Goal: Task Accomplishment & Management: Complete application form

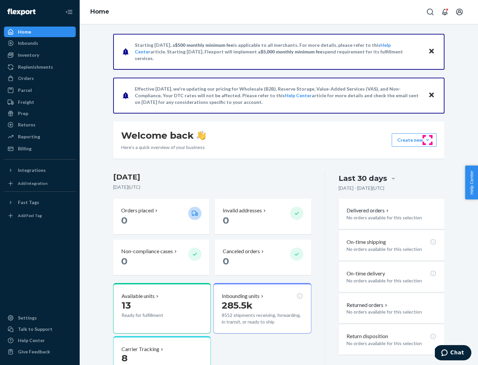
click at [427, 140] on button "Create new Create new inbound Create new order Create new product" at bounding box center [413, 139] width 45 height 13
click at [40, 43] on div "Inbounds" at bounding box center [40, 42] width 70 height 9
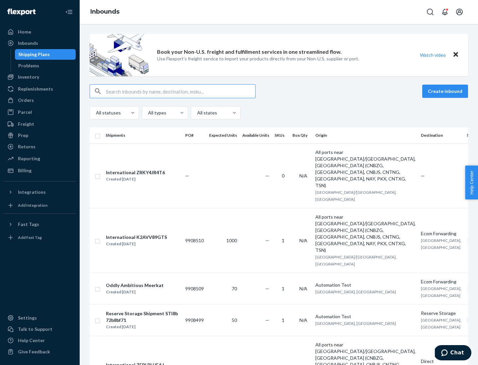
click at [446, 91] on button "Create inbound" at bounding box center [445, 91] width 46 height 13
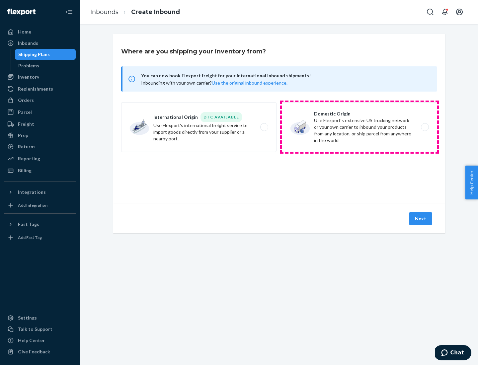
click at [359, 127] on label "Domestic Origin Use Flexport’s extensive US trucking network or your own carrie…" at bounding box center [359, 127] width 155 height 50
click at [424, 127] on input "Domestic Origin Use Flexport’s extensive US trucking network or your own carrie…" at bounding box center [426, 127] width 4 height 4
radio input "true"
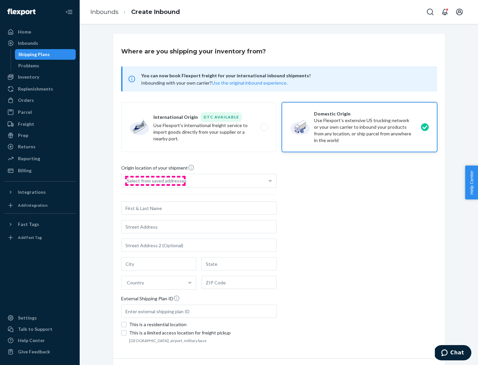
click at [155, 181] on div "Select from saved addresses" at bounding box center [157, 180] width 60 height 7
click at [127, 181] on input "Select from saved addresses" at bounding box center [127, 180] width 1 height 7
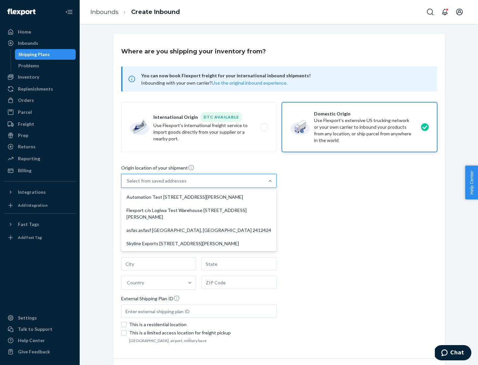
scroll to position [3, 0]
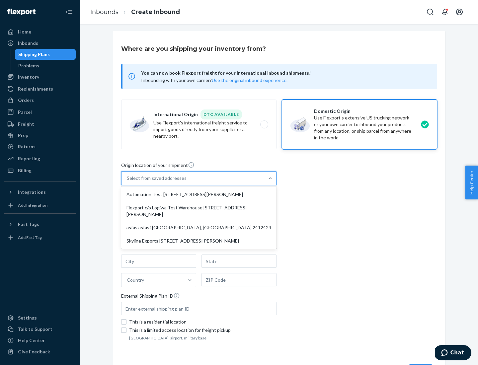
click at [199, 194] on div "Automation Test [STREET_ADDRESS][PERSON_NAME]" at bounding box center [198, 194] width 153 height 13
click at [127, 181] on input "option Automation Test [STREET_ADDRESS][PERSON_NAME] focused, 1 of 4. 4 results…" at bounding box center [127, 178] width 1 height 7
type input "Automation Test"
type input "9th Floor"
type input "[GEOGRAPHIC_DATA]"
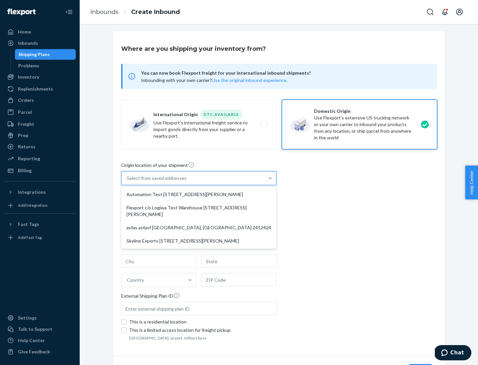
type input "CA"
type input "94104"
type input "[STREET_ADDRESS][PERSON_NAME]"
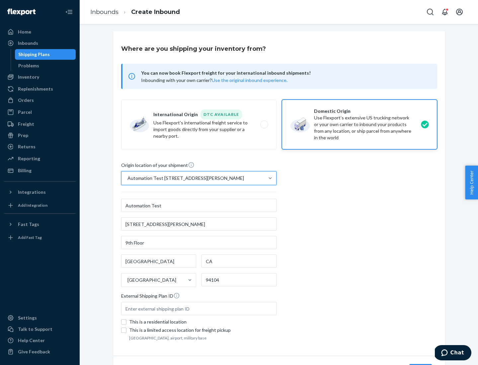
scroll to position [39, 0]
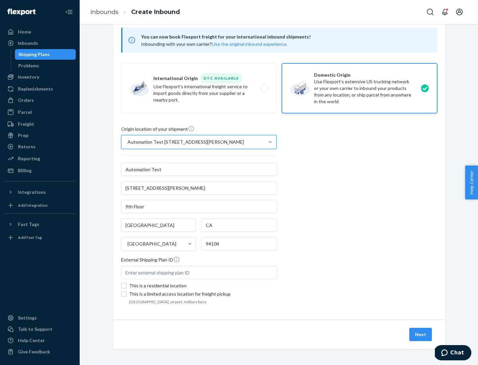
click at [421, 334] on button "Next" at bounding box center [420, 334] width 23 height 13
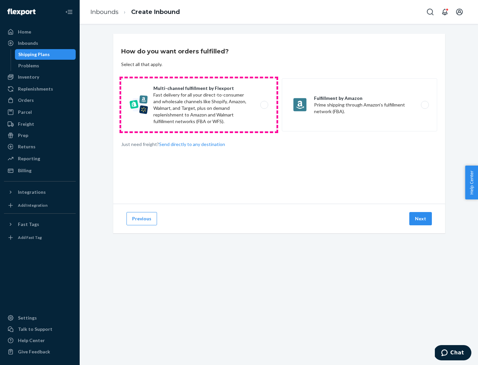
click at [199, 105] on label "Multi-channel fulfillment by Flexport Fast delivery for all your direct-to-cons…" at bounding box center [198, 104] width 155 height 53
click at [264, 105] on input "Multi-channel fulfillment by Flexport Fast delivery for all your direct-to-cons…" at bounding box center [266, 105] width 4 height 4
radio input "true"
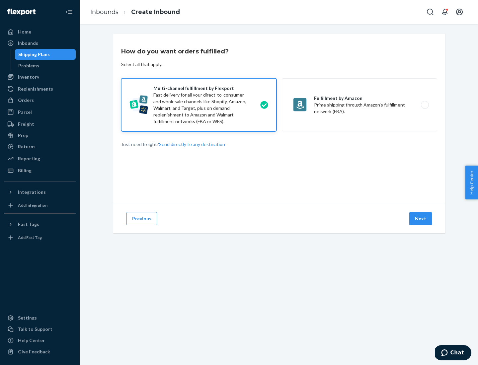
click at [421, 219] on button "Next" at bounding box center [420, 218] width 23 height 13
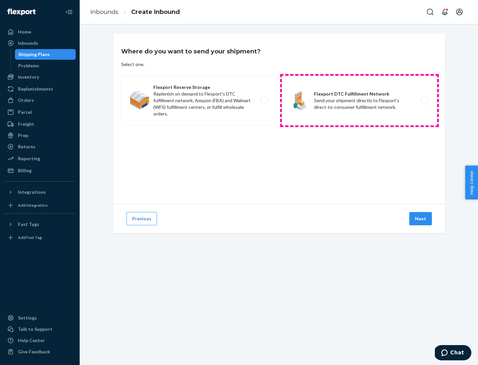
click at [359, 101] on label "Flexport DTC Fulfillment Network Send your shipment directly to Flexport's dire…" at bounding box center [359, 101] width 155 height 50
click at [424, 101] on input "Flexport DTC Fulfillment Network Send your shipment directly to Flexport's dire…" at bounding box center [426, 101] width 4 height 4
radio input "true"
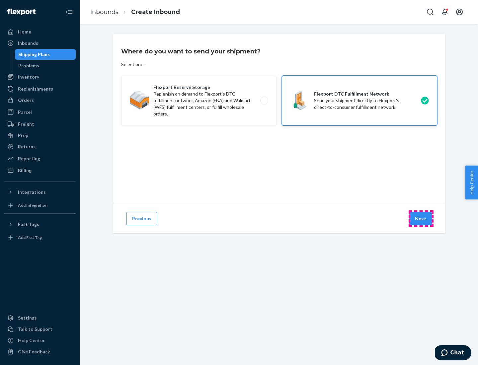
click at [421, 219] on button "Next" at bounding box center [420, 218] width 23 height 13
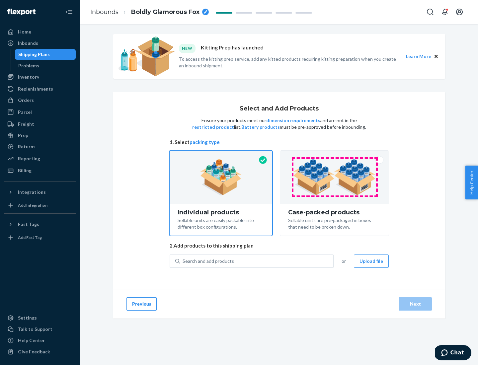
click at [334, 177] on img at bounding box center [334, 177] width 83 height 36
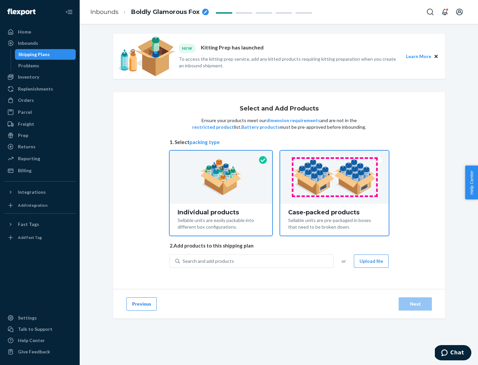
click at [334, 155] on input "Case-packed products Sellable units are pre-packaged in boxes that need to be b…" at bounding box center [334, 153] width 4 height 4
radio input "true"
radio input "false"
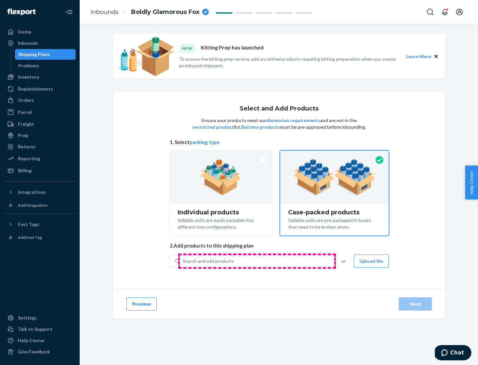
click at [257, 261] on div "Search and add products" at bounding box center [256, 261] width 153 height 12
click at [183, 261] on input "Search and add products" at bounding box center [182, 261] width 1 height 7
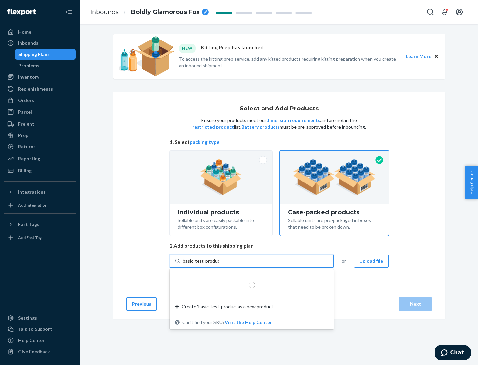
type input "basic-test-product-1"
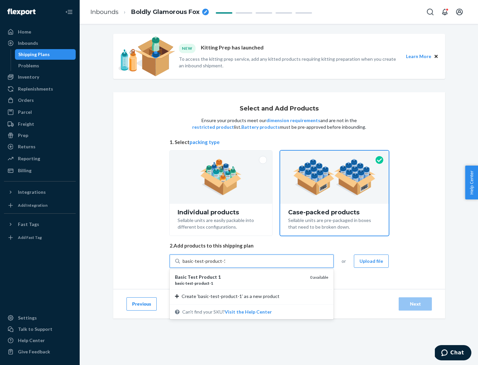
click at [240, 283] on div "basic - test - product - 1" at bounding box center [240, 283] width 130 height 6
click at [225, 264] on input "basic-test-product-1" at bounding box center [203, 261] width 42 height 7
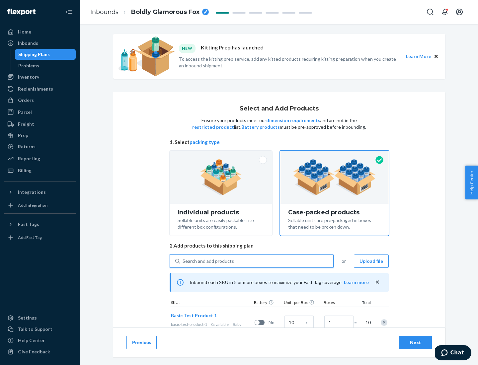
scroll to position [24, 0]
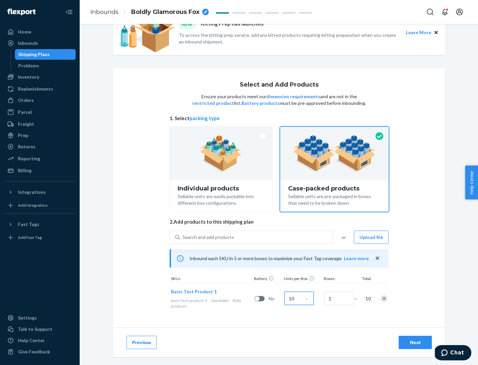
type input "10"
type input "7"
click at [415, 342] on div "Next" at bounding box center [415, 342] width 22 height 7
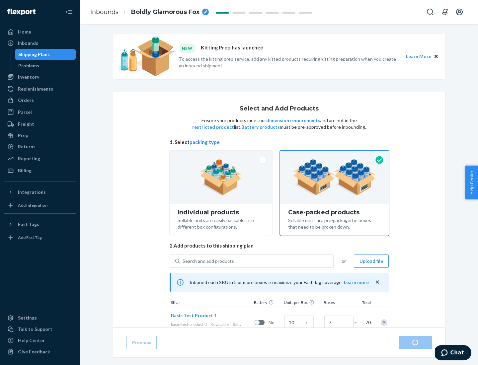
radio input "true"
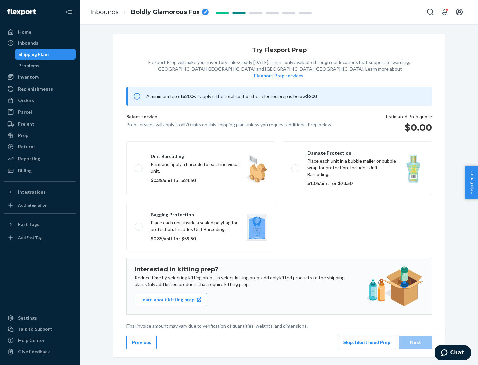
scroll to position [2, 0]
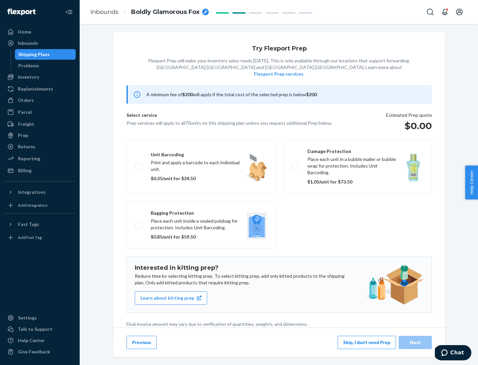
click at [201, 211] on label "Bagging protection Place each unit inside a sealed polybag for protection. Incl…" at bounding box center [200, 224] width 149 height 47
click at [139, 223] on input "Bagging protection Place each unit inside a sealed polybag for protection. Incl…" at bounding box center [137, 225] width 4 height 4
checkbox input "true"
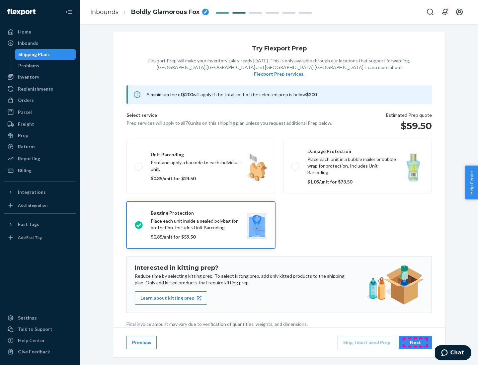
click at [415, 342] on div "Next" at bounding box center [415, 342] width 22 height 7
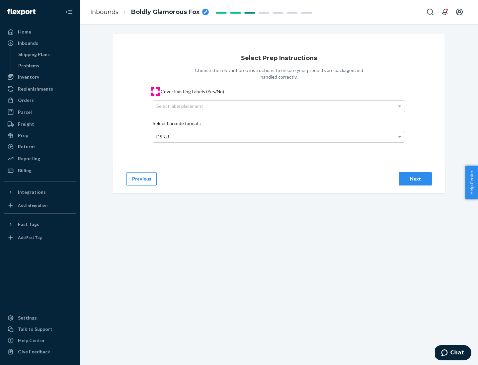
click at [155, 91] on input "Cover Existing Labels (Yes/No)" at bounding box center [155, 91] width 5 height 5
checkbox input "true"
click at [279, 106] on div "Select label placement" at bounding box center [278, 106] width 251 height 11
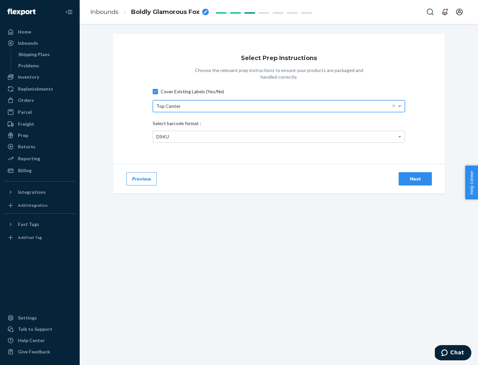
click at [279, 136] on div "DSKU" at bounding box center [278, 136] width 251 height 11
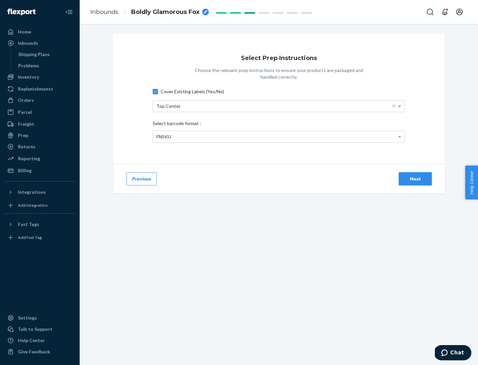
click at [415, 178] on div "Next" at bounding box center [415, 179] width 22 height 7
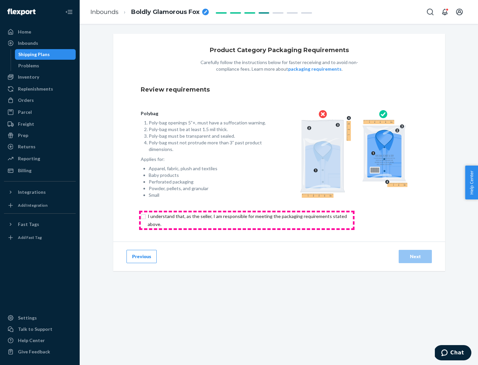
click at [247, 220] on input "checkbox" at bounding box center [251, 220] width 221 height 16
checkbox input "true"
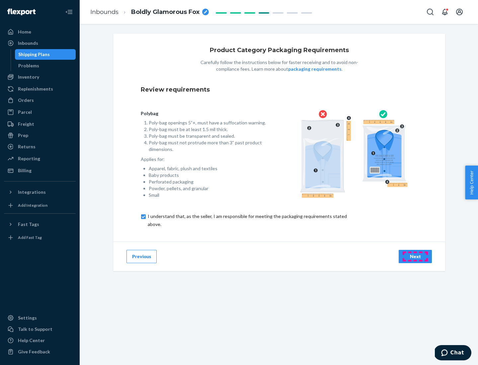
click at [415, 256] on div "Next" at bounding box center [415, 256] width 22 height 7
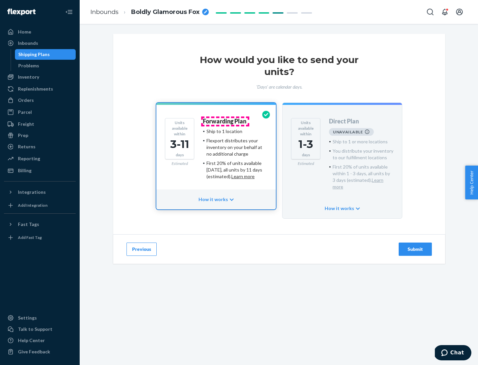
click at [225, 121] on h4 "Forwarding Plan" at bounding box center [224, 121] width 43 height 7
click at [415, 246] on div "Submit" at bounding box center [415, 249] width 22 height 7
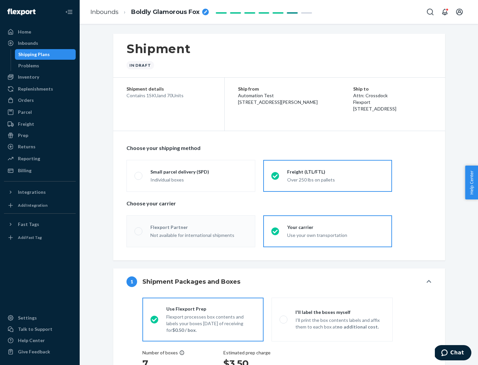
radio input "true"
radio input "false"
radio input "true"
radio input "false"
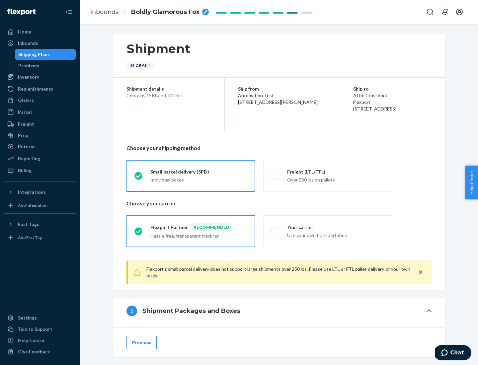
click at [199, 179] on div "Individual boxes" at bounding box center [198, 180] width 97 height 7
click at [139, 178] on input "Small parcel delivery (SPD) Individual boxes" at bounding box center [136, 176] width 4 height 4
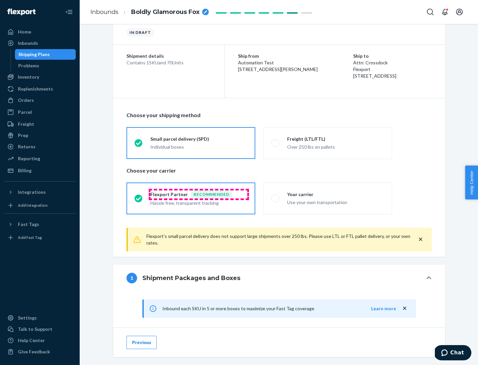
click at [199, 194] on div "Recommended" at bounding box center [211, 194] width 42 height 8
click at [139, 196] on input "Flexport Partner Recommended Hassle free, transparent tracking" at bounding box center [136, 198] width 4 height 4
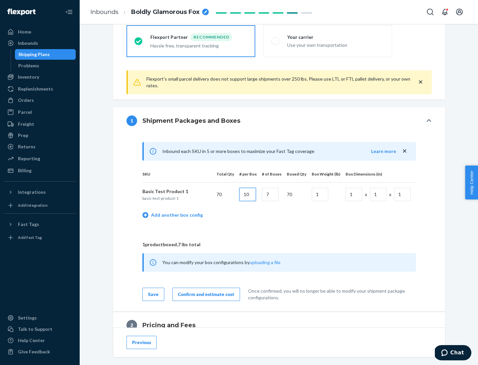
type input "10"
type input "7"
type input "1"
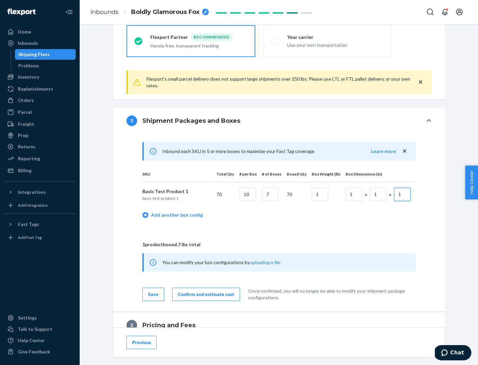
scroll to position [290, 0]
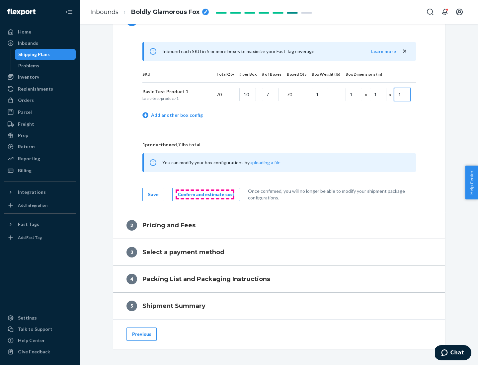
type input "1"
click at [205, 194] on div "Confirm and estimate cost" at bounding box center [206, 194] width 56 height 7
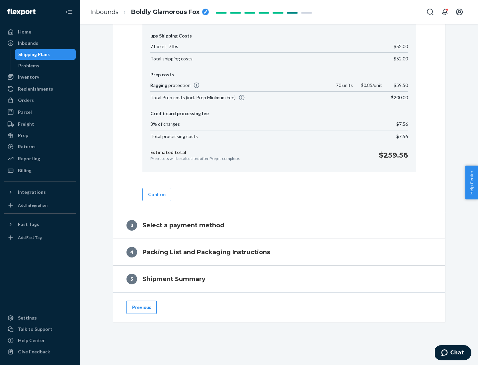
click at [156, 194] on button "Confirm" at bounding box center [156, 194] width 29 height 13
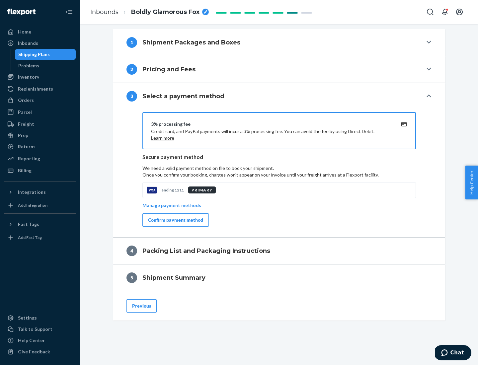
scroll to position [268, 0]
click at [175, 220] on div "Confirm payment method" at bounding box center [175, 220] width 55 height 7
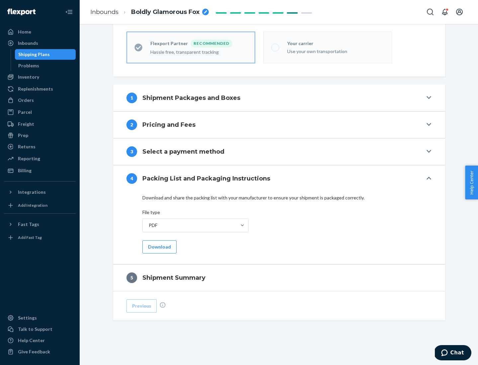
click at [159, 247] on button "Download" at bounding box center [159, 246] width 34 height 13
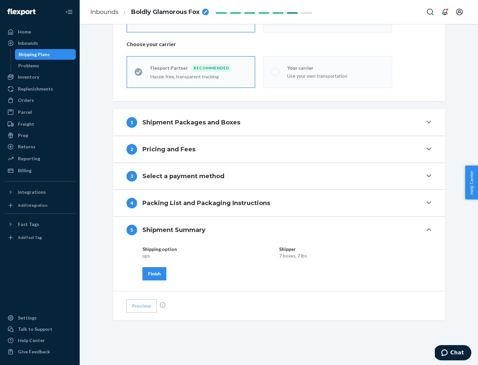
scroll to position [159, 0]
